Goal: Find specific page/section: Find specific page/section

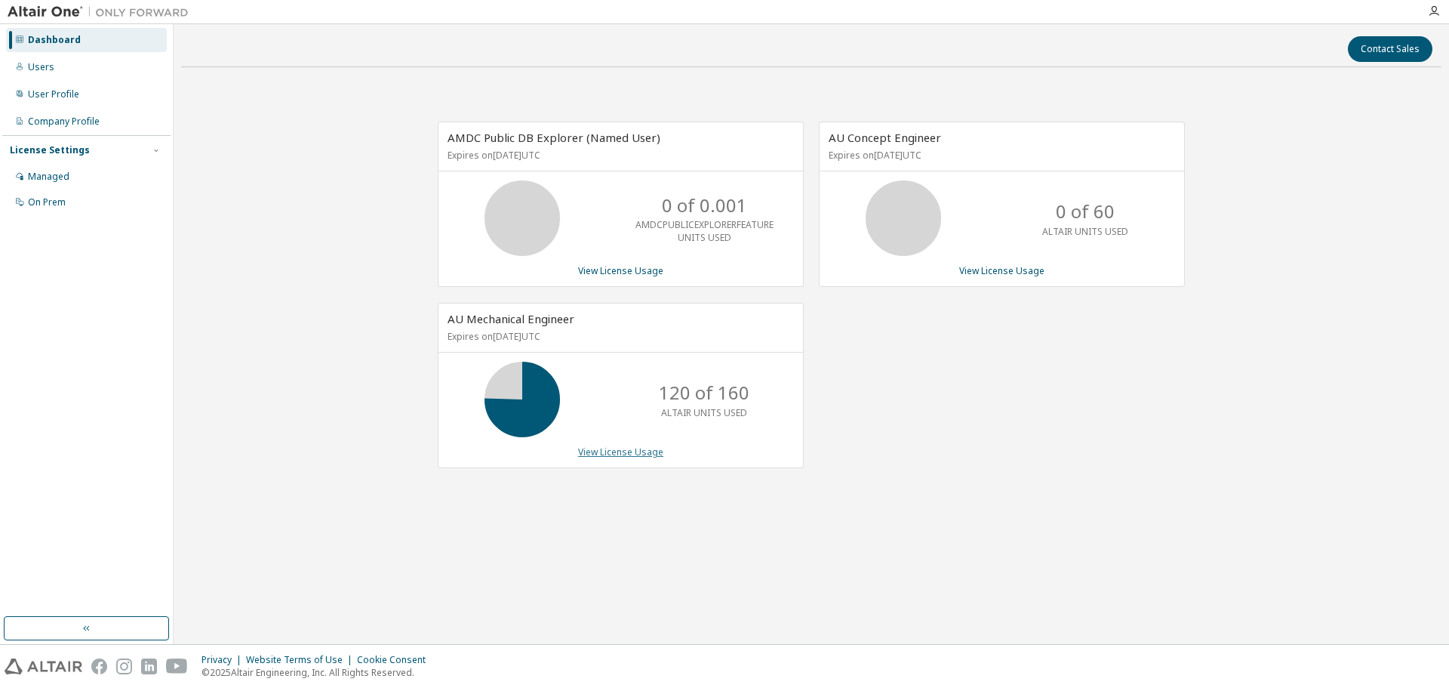
click at [642, 450] on link "View License Usage" at bounding box center [620, 451] width 85 height 13
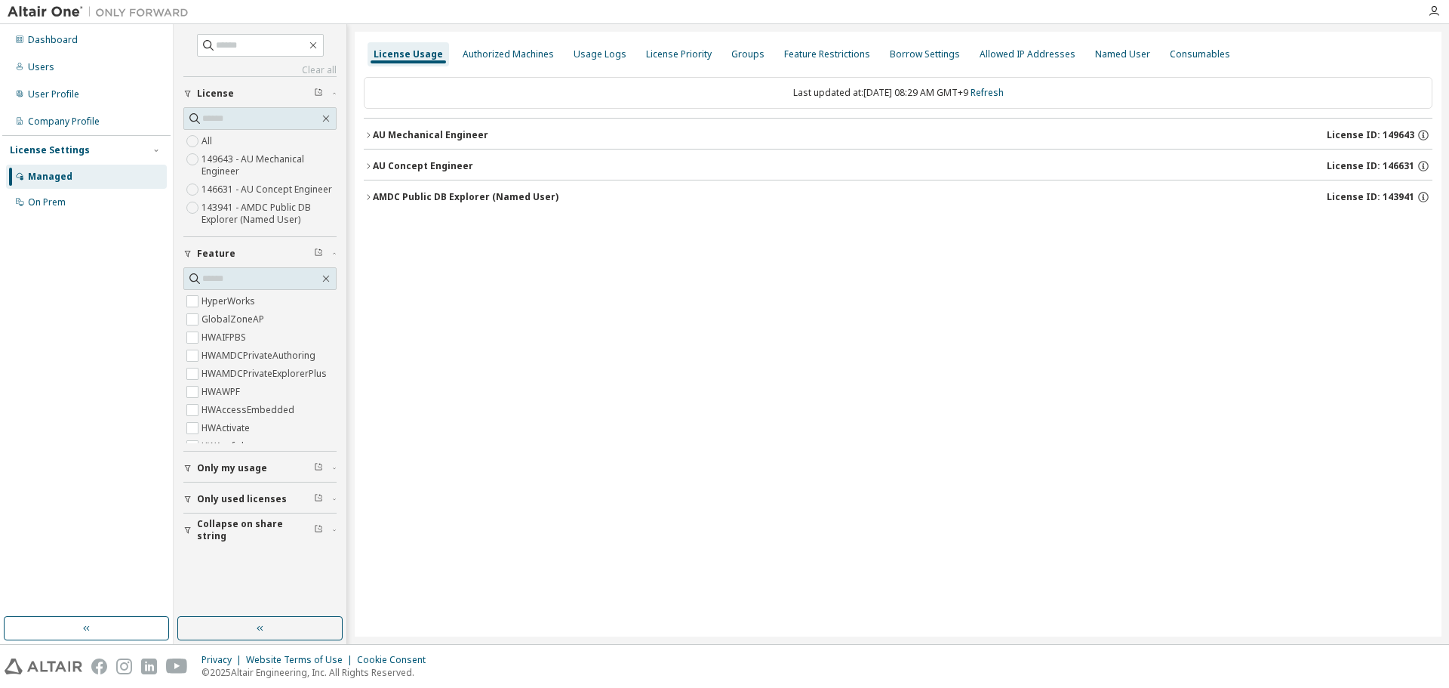
click at [366, 137] on icon "button" at bounding box center [368, 135] width 9 height 9
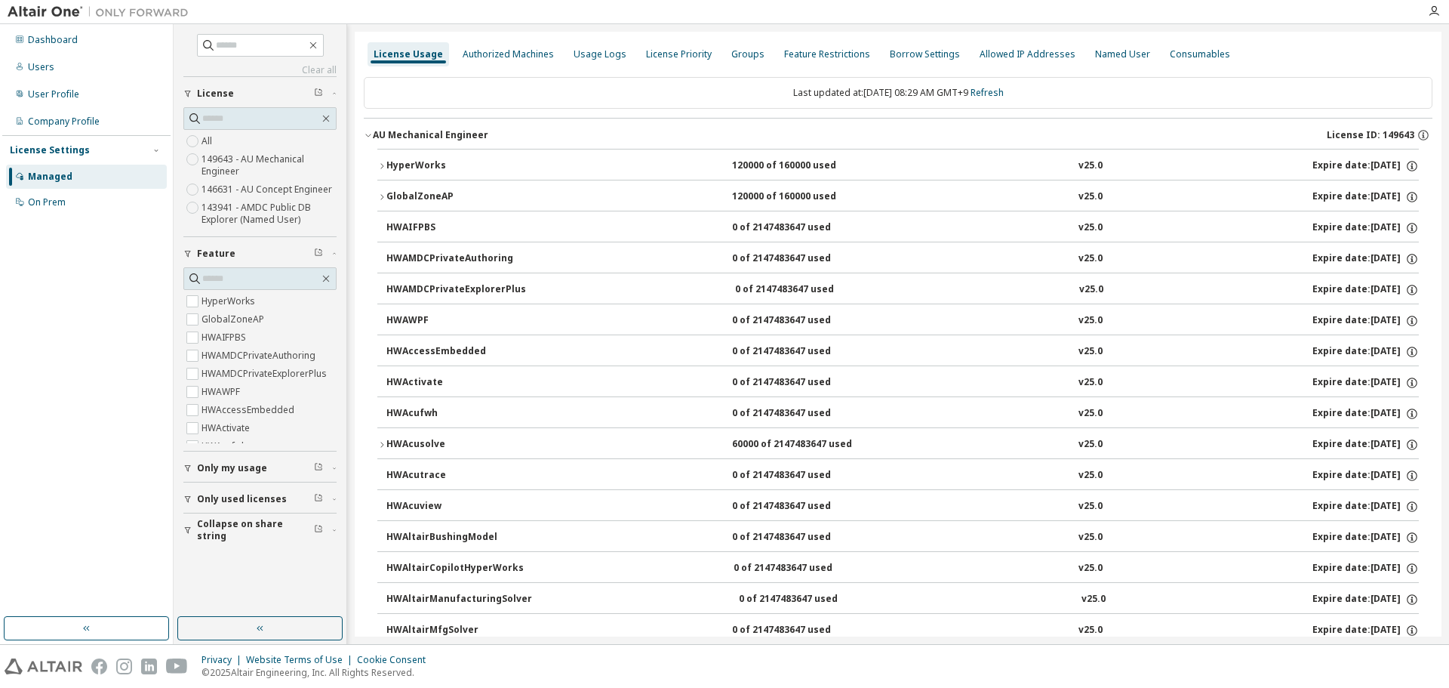
click at [385, 163] on icon "button" at bounding box center [381, 166] width 9 height 9
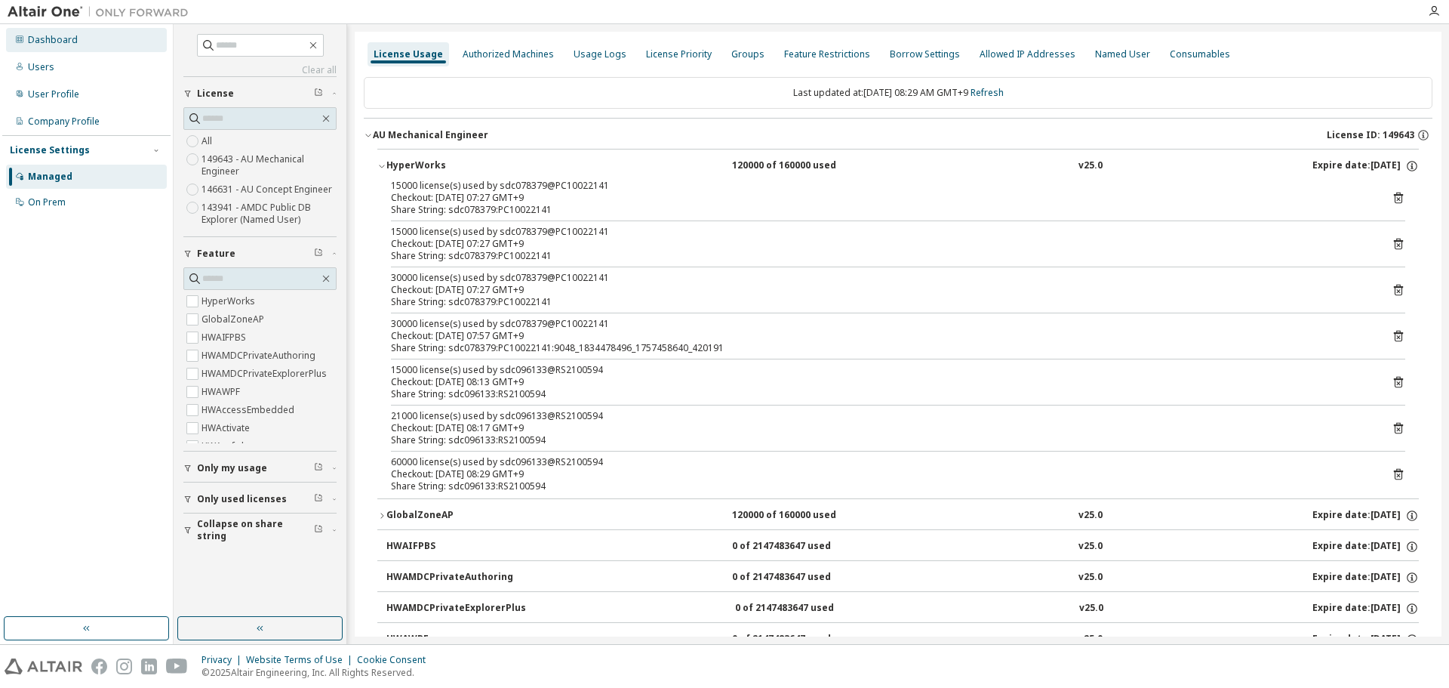
click at [48, 44] on div "Dashboard" at bounding box center [53, 40] width 50 height 12
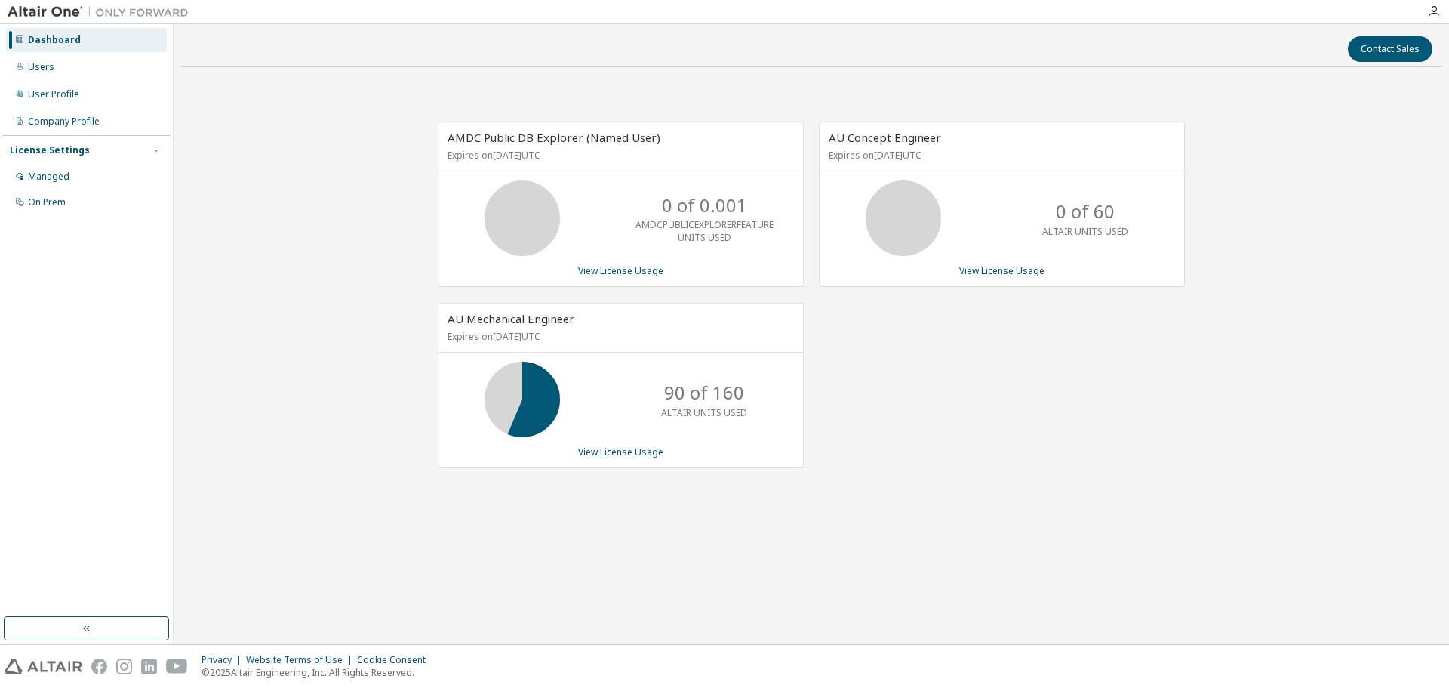
drag, startPoint x: 1165, startPoint y: 0, endPoint x: 345, endPoint y: 198, distance: 843.3
click at [345, 198] on div "AMDC Public DB Explorer (Named User) Expires on May 30, 2026 UTC 0 of 0.001 AMD…" at bounding box center [811, 302] width 1261 height 447
